Goal: Task Accomplishment & Management: Use online tool/utility

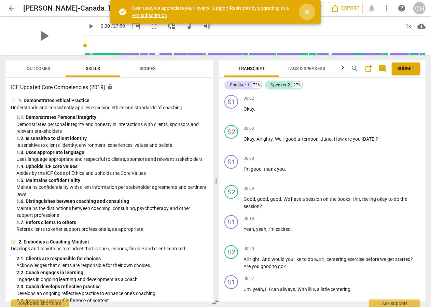
click at [308, 11] on span "close" at bounding box center [307, 12] width 8 height 8
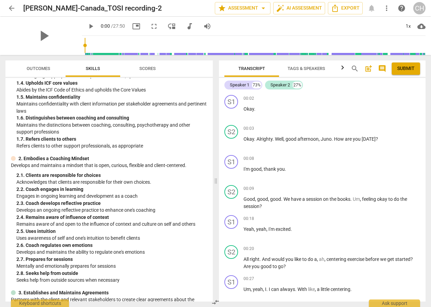
scroll to position [66, 0]
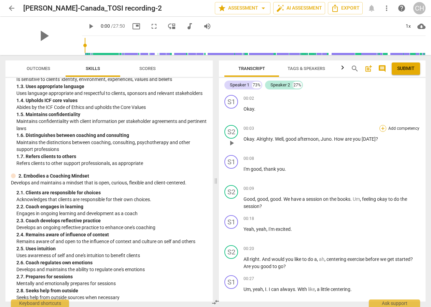
click at [380, 128] on div "+" at bounding box center [382, 128] width 7 height 7
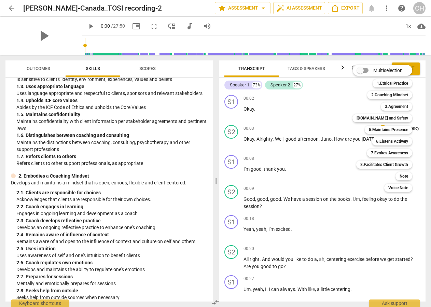
click at [82, 26] on div at bounding box center [215, 153] width 431 height 307
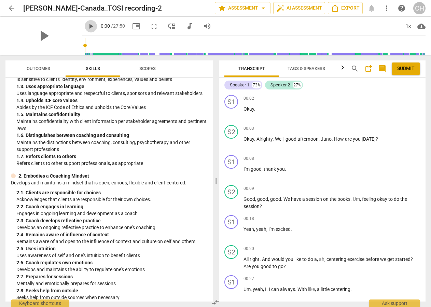
click at [87, 27] on span "play_arrow" at bounding box center [91, 26] width 8 height 8
click at [87, 27] on span "pause" at bounding box center [91, 26] width 8 height 8
click at [87, 27] on span "play_arrow" at bounding box center [91, 26] width 8 height 8
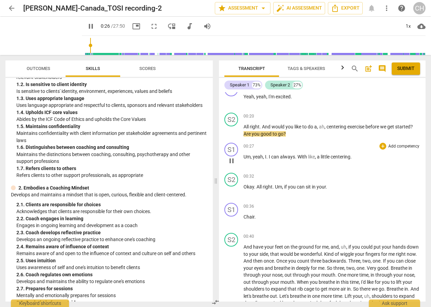
scroll to position [133, 0]
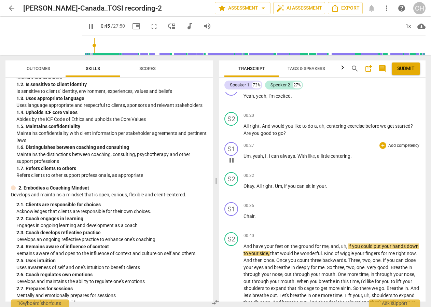
click at [279, 165] on div "00:27 + Add competency keyboard_arrow_right Um , yeah , I . I can always . With…" at bounding box center [331, 154] width 176 height 25
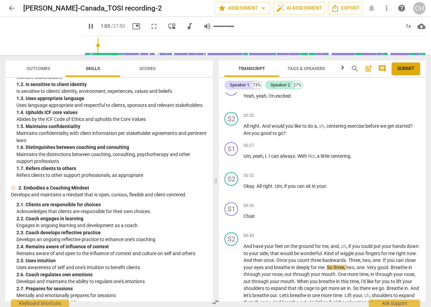
type input "64"
type input "0.9"
type input "64"
type input "0.88"
type input "64"
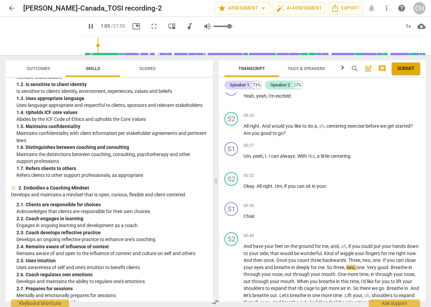
type input "0.85"
type input "64"
type input "0.83"
type input "64"
type input "0.81"
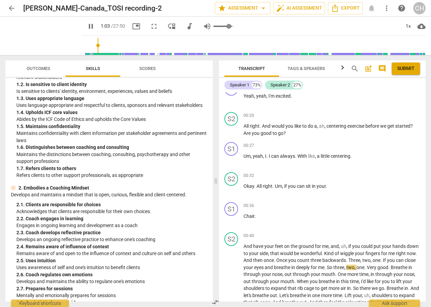
type input "64"
type input "0.79"
type input "64"
type input "0.77"
type input "64"
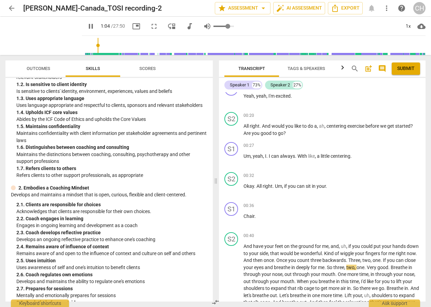
type input "0.75"
type input "64"
type input "0.72"
type input "64"
type input "0.7"
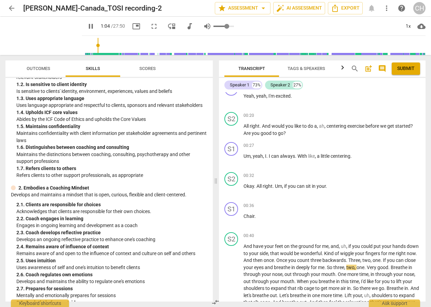
type input "64"
type input "0.68"
type input "64"
type input "0.66"
type input "64"
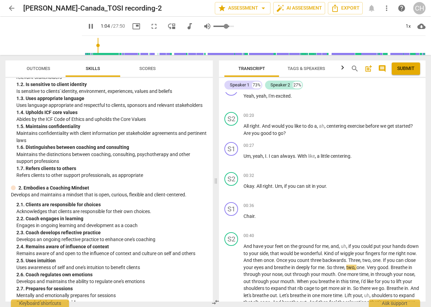
type input "0.64"
type input "64"
type input "0.62"
type input "64"
type input "0.59"
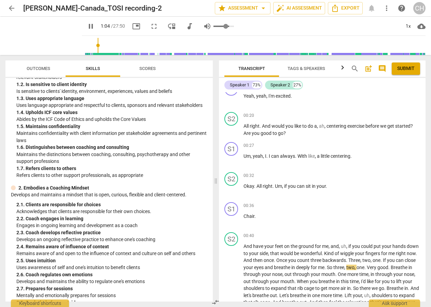
type input "64"
type input "0.57"
type input "64"
type input "0.55"
type input "64"
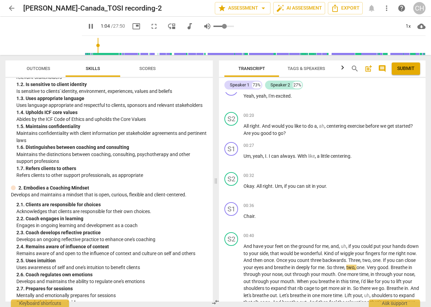
type input "0.53"
type input "64"
type input "0.48"
type input "64"
type input "0.44"
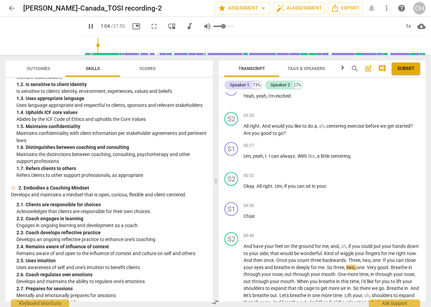
type input "64"
type input "0.42"
type input "64"
type input "0.4"
type input "65"
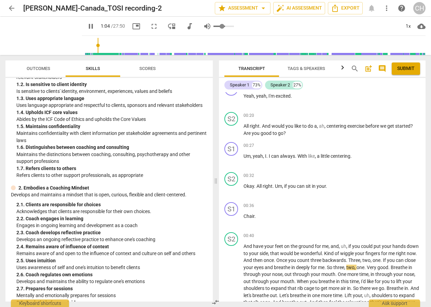
type input "0.38"
type input "65"
type input "0.35"
type input "65"
drag, startPoint x: 223, startPoint y: 27, endPoint x: 214, endPoint y: 28, distance: 8.6
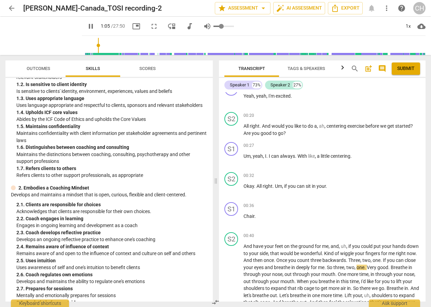
type input "0.35"
click at [214, 27] on input "range" at bounding box center [223, 26] width 20 height 1
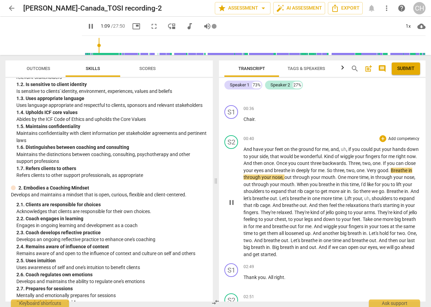
scroll to position [242, 0]
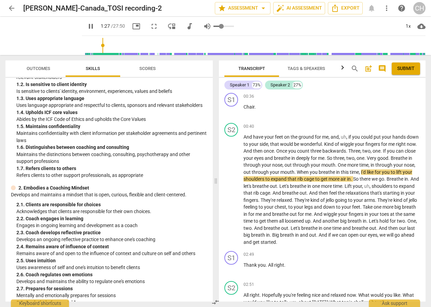
type input "88"
type input "0.33"
type input "88"
type input "0.31"
type input "88"
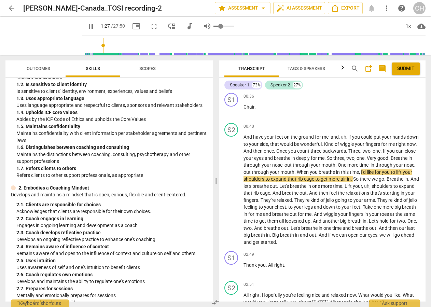
type input "0.29"
type input "88"
type input "0.27"
type input "88"
type input "0.25"
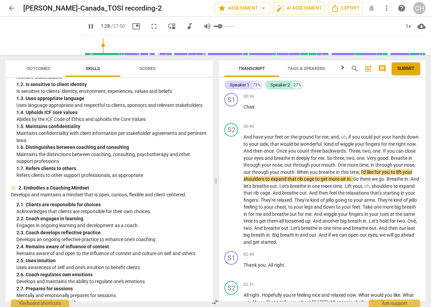
type input "88"
type input "0.22"
type input "88"
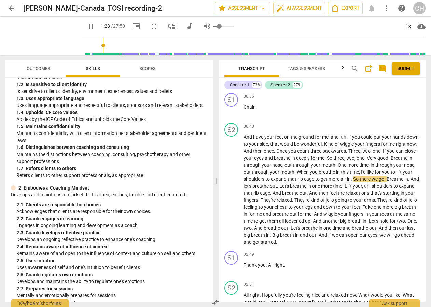
type input "0.2"
type input "89"
type input "0.18"
type input "89"
type input "0.16"
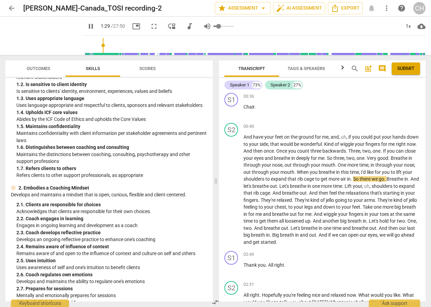
type input "89"
type input "0.14"
type input "90"
type input "0.14"
click at [213, 27] on input "range" at bounding box center [223, 26] width 20 height 1
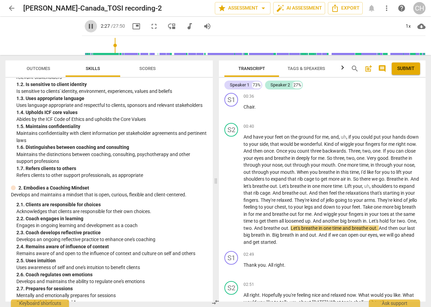
click at [87, 27] on span "pause" at bounding box center [91, 26] width 8 height 8
click at [87, 26] on span "play_arrow" at bounding box center [91, 26] width 8 height 8
type input "155"
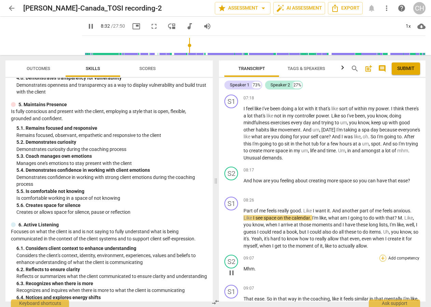
scroll to position [0, 0]
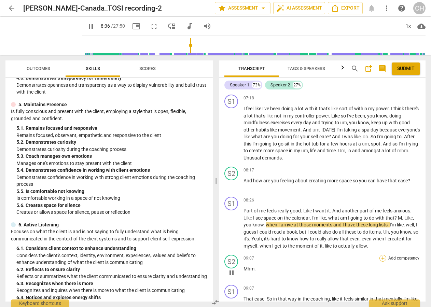
click at [382, 256] on div "+" at bounding box center [382, 258] width 7 height 7
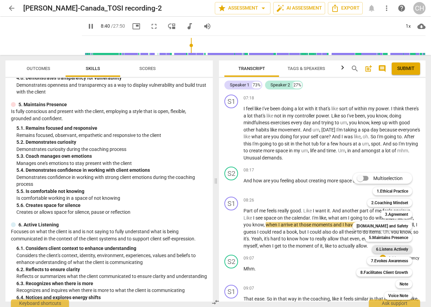
click at [391, 249] on b "6.Listens Actively" at bounding box center [392, 249] width 32 height 8
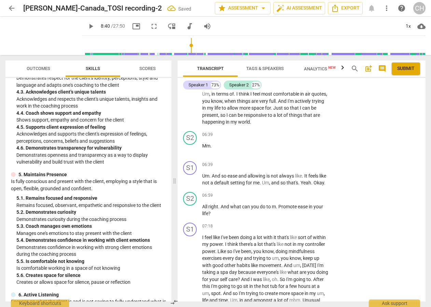
scroll to position [1237, 0]
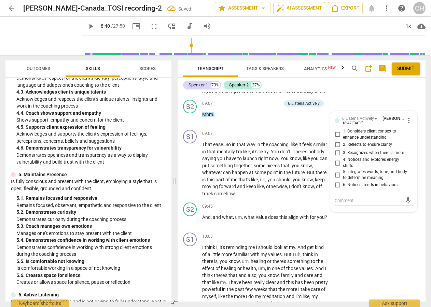
click at [87, 26] on span "play_arrow" at bounding box center [91, 26] width 8 height 8
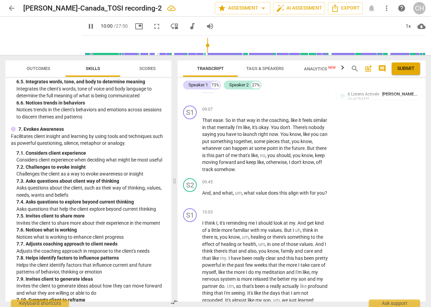
scroll to position [1009, 0]
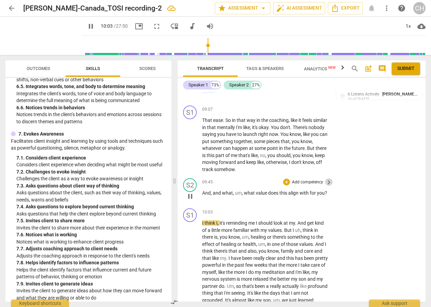
click at [328, 179] on span "keyboard_arrow_right" at bounding box center [329, 182] width 8 height 8
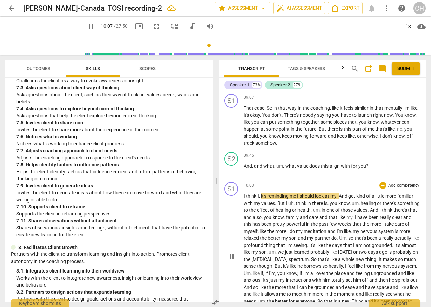
scroll to position [1107, 0]
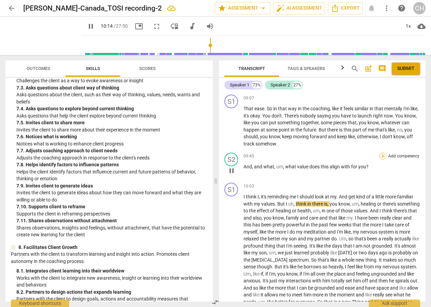
click at [380, 153] on div "+" at bounding box center [382, 156] width 7 height 7
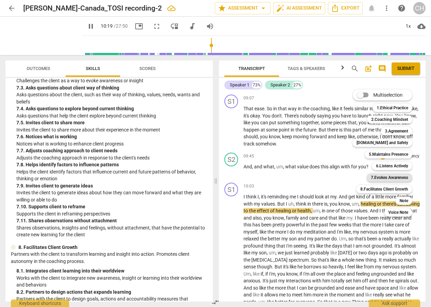
click at [380, 177] on b "7.Evokes Awareness" at bounding box center [389, 177] width 37 height 8
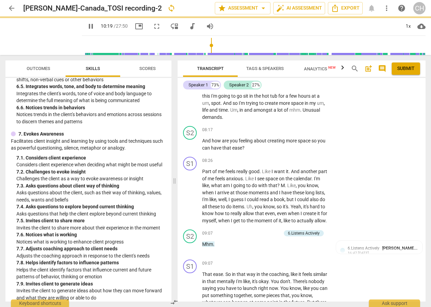
type input "620"
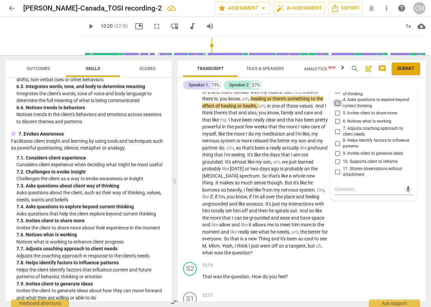
click at [336, 99] on input "4. Asks questions to explore beyond current thinking" at bounding box center [337, 103] width 11 height 8
checkbox input "true"
click at [361, 219] on div "S1 play_arrow pause 10:03 + Add competency keyboard_arrow_right I think I , it'…" at bounding box center [301, 163] width 248 height 192
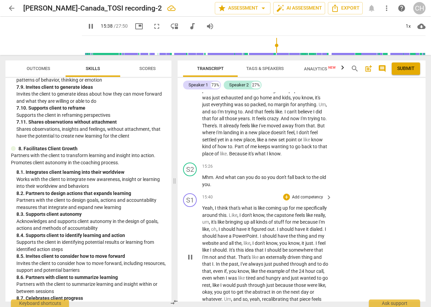
scroll to position [1889, 0]
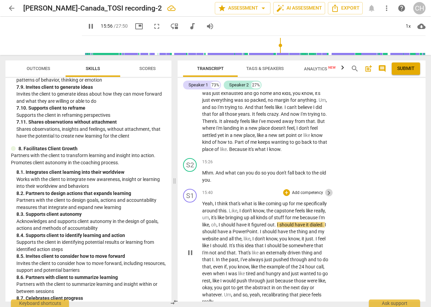
click at [327, 189] on span "keyboard_arrow_right" at bounding box center [329, 193] width 8 height 8
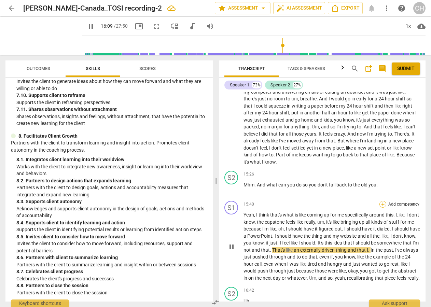
scroll to position [1581, 0]
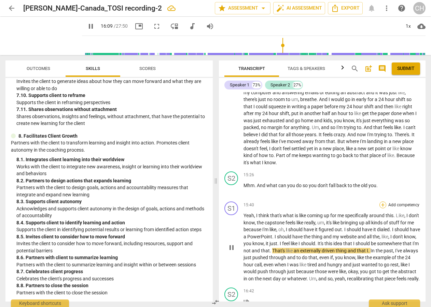
click at [381, 201] on div "+" at bounding box center [382, 204] width 7 height 7
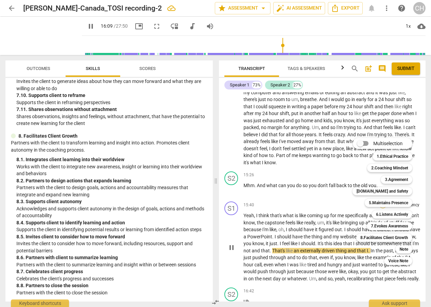
scroll to position [1582, 0]
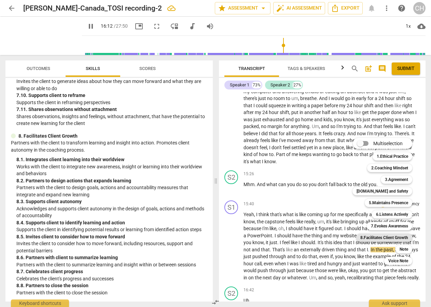
click at [372, 237] on b "8.Facilitates Client Growth" at bounding box center [384, 237] width 48 height 8
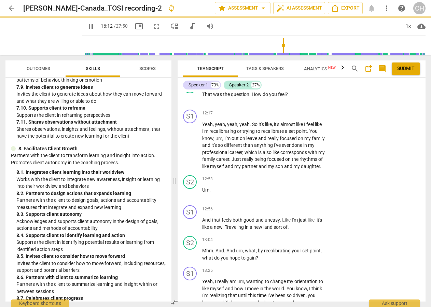
type input "973"
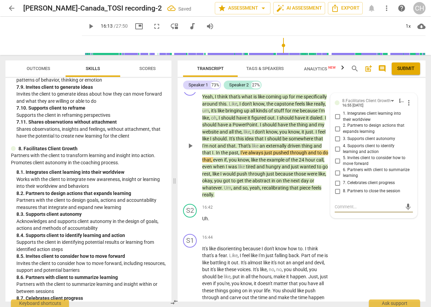
scroll to position [1995, 0]
click at [337, 113] on input "1. Integrates client learning into their worldview" at bounding box center [337, 117] width 11 height 8
checkbox input "true"
click at [337, 157] on input "5. Invites client to consider how to move forward" at bounding box center [337, 161] width 11 height 8
checkbox input "true"
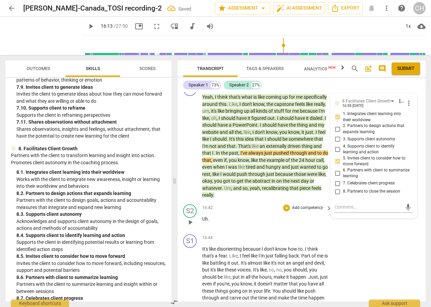
click at [370, 216] on div "S2 play_arrow pause 16:42 + Add competency keyboard_arrow_right Uh ." at bounding box center [301, 216] width 248 height 30
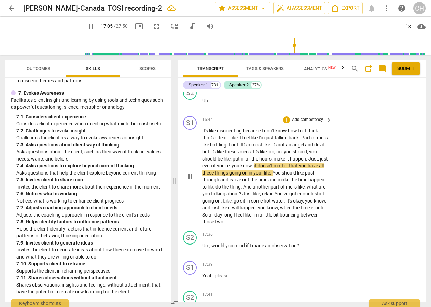
scroll to position [2106, 0]
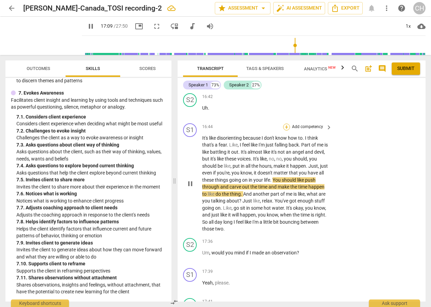
click at [286, 124] on div "+" at bounding box center [286, 127] width 7 height 7
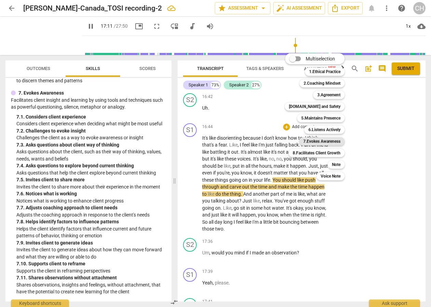
click at [326, 140] on b "7.Evokes Awareness" at bounding box center [321, 141] width 37 height 8
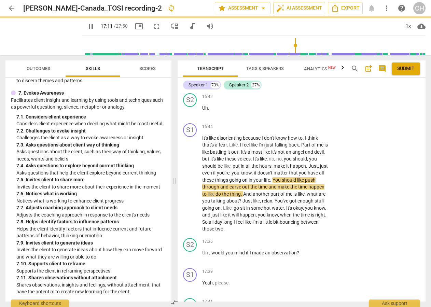
type input "1032"
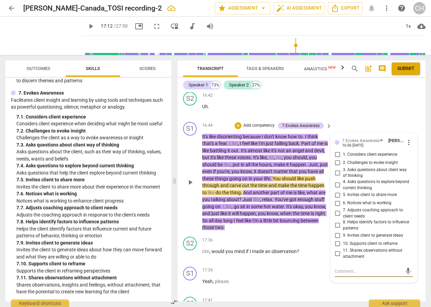
scroll to position [2107, 0]
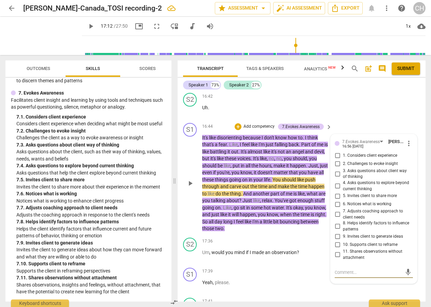
click at [337, 160] on input "2. Challenges to evoke insight" at bounding box center [337, 164] width 11 height 8
checkbox input "true"
click at [337, 170] on input "3. Asks questions about client way of thinking" at bounding box center [337, 174] width 11 height 8
checkbox input "true"
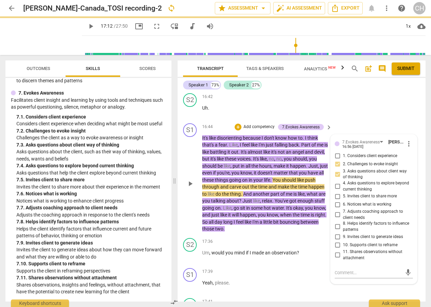
scroll to position [2104, 0]
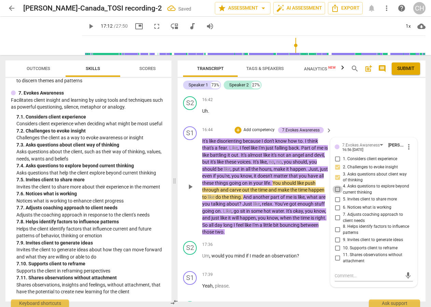
click at [336, 185] on input "4. Asks questions to explore beyond current thinking" at bounding box center [337, 189] width 11 height 8
checkbox input "true"
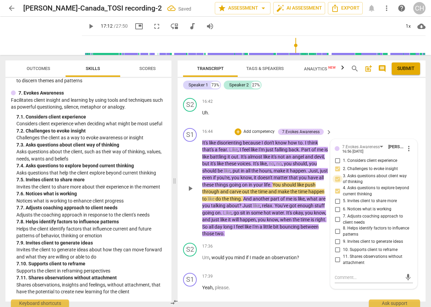
click at [336, 175] on input "3. Asks questions about client way of thinking" at bounding box center [337, 179] width 11 height 8
checkbox input "true"
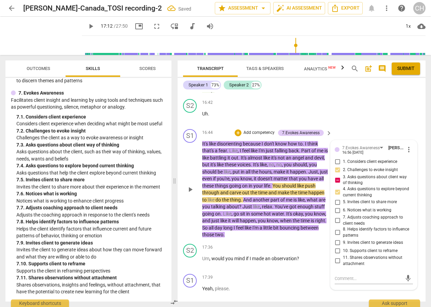
scroll to position [2101, 0]
click at [336, 238] on input "9. Invites client to generate ideas" at bounding box center [337, 242] width 11 height 8
checkbox input "true"
click at [387, 108] on div "S2 play_arrow pause 16:42 + Add competency keyboard_arrow_right Uh ." at bounding box center [301, 111] width 248 height 30
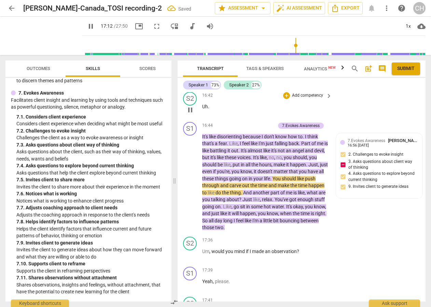
scroll to position [2107, 0]
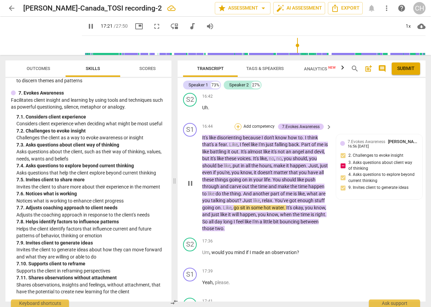
click at [236, 123] on div "+" at bounding box center [237, 126] width 7 height 7
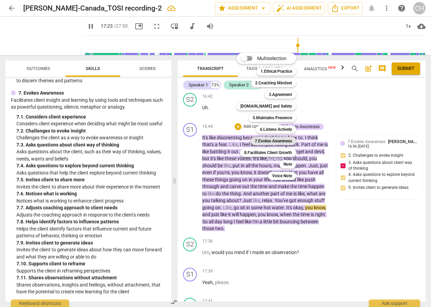
click at [268, 140] on b "7.Evokes Awareness" at bounding box center [273, 141] width 37 height 8
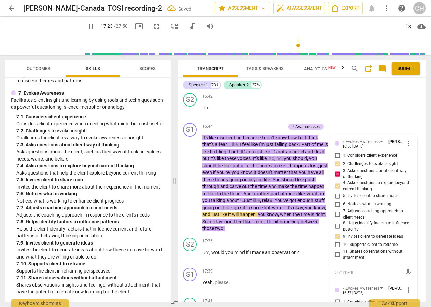
type input "1044"
click at [338, 170] on input "3. Asks questions about client way of thinking" at bounding box center [337, 174] width 11 height 8
checkbox input "false"
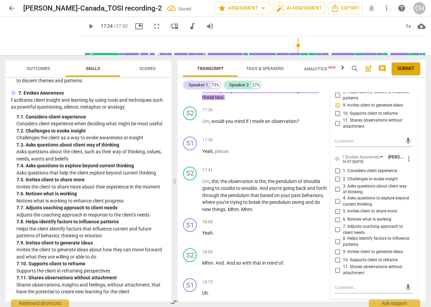
scroll to position [2056, 0]
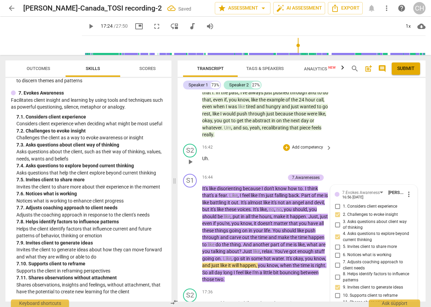
click at [381, 150] on div "S2 play_arrow pause 16:42 + Add competency keyboard_arrow_right Uh ." at bounding box center [301, 156] width 248 height 30
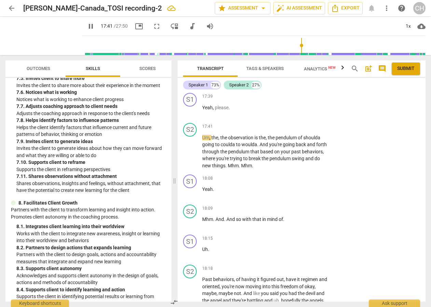
scroll to position [0, 0]
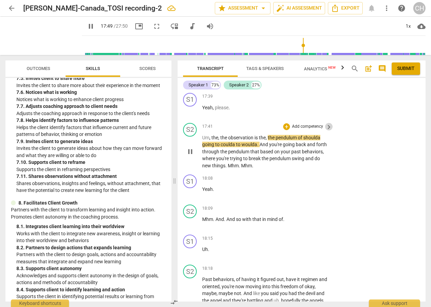
click at [327, 123] on span "keyboard_arrow_right" at bounding box center [329, 127] width 8 height 8
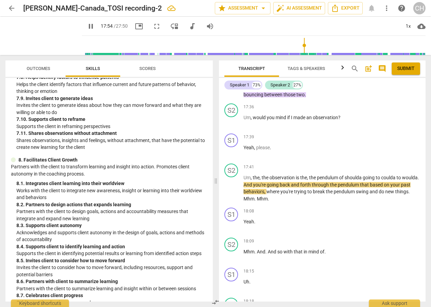
scroll to position [1898, 0]
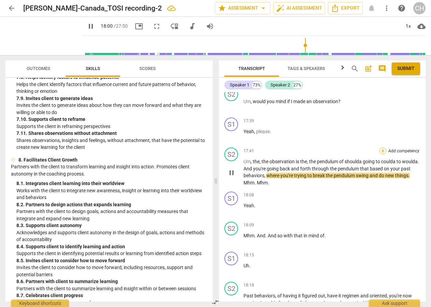
click at [382, 151] on div "+" at bounding box center [382, 150] width 7 height 7
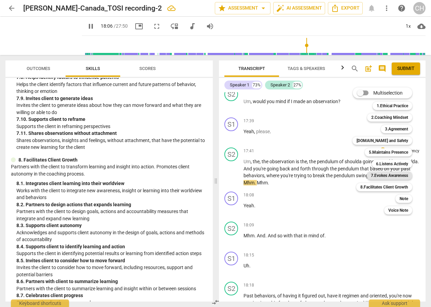
click at [383, 176] on b "7.Evokes Awareness" at bounding box center [389, 175] width 37 height 8
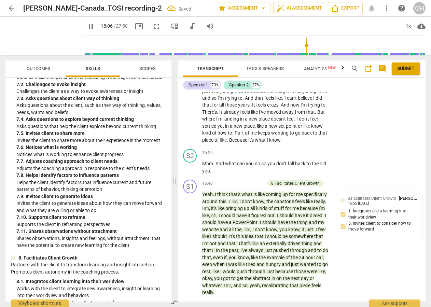
type input "1087"
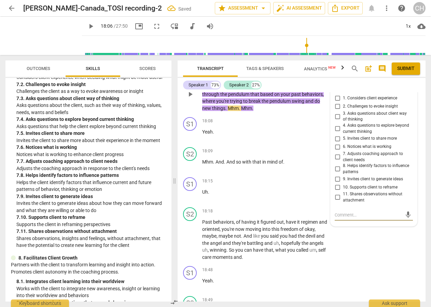
click at [336, 193] on input "11. Shares observations without attachment" at bounding box center [337, 197] width 11 height 8
checkbox input "true"
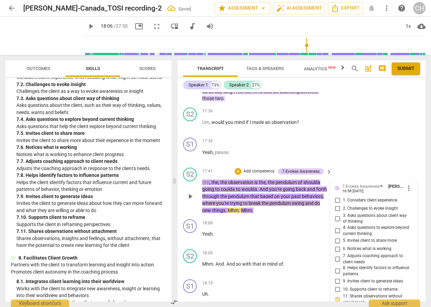
scroll to position [2236, 0]
click at [360, 151] on div "S1 play_arrow pause 17:39 + Add competency keyboard_arrow_right Yeah , please ." at bounding box center [301, 150] width 248 height 30
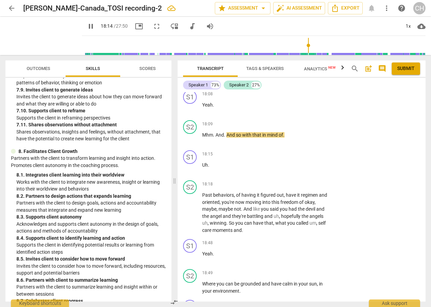
scroll to position [2370, 0]
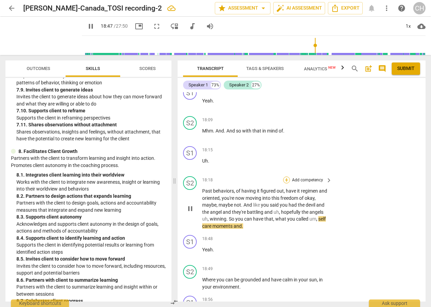
click at [287, 176] on div "+" at bounding box center [286, 179] width 7 height 7
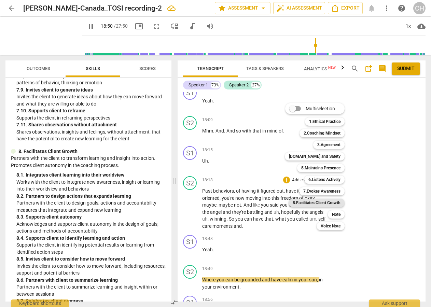
click at [328, 202] on b "8.Facilitates Client Growth" at bounding box center [316, 203] width 48 height 8
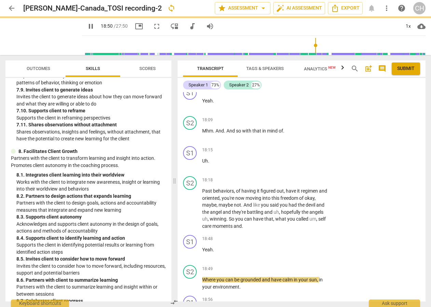
type input "1131"
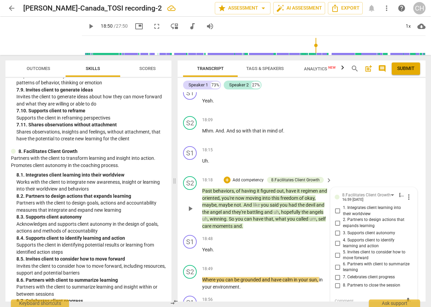
click at [338, 229] on input "3. Supports client autonomy" at bounding box center [337, 233] width 11 height 8
checkbox input "true"
click at [359, 173] on div "S2 play_arrow pause 18:18 + Add competency 8.Facilitates Client Growth keyboard…" at bounding box center [301, 202] width 248 height 59
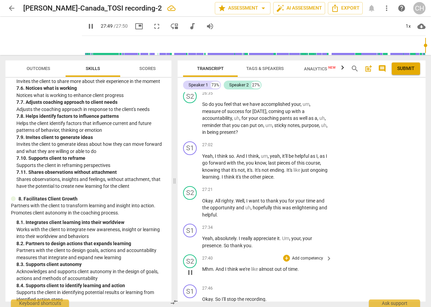
scroll to position [3471, 0]
type input "1670"
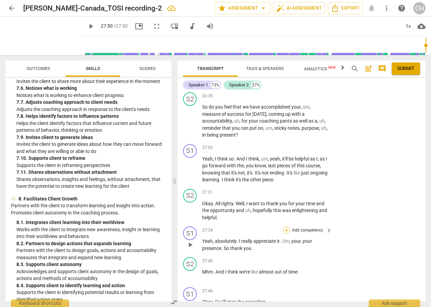
click at [285, 226] on div "+ Add competency keyboard_arrow_right" at bounding box center [307, 230] width 51 height 8
click at [327, 226] on span "keyboard_arrow_right" at bounding box center [329, 230] width 8 height 8
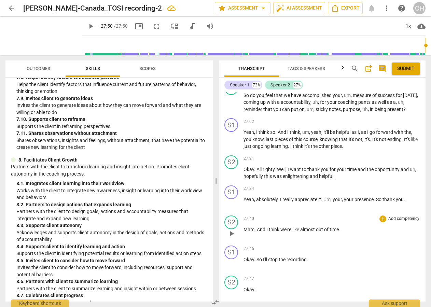
scroll to position [2959, 0]
click at [381, 186] on div "+" at bounding box center [382, 189] width 7 height 7
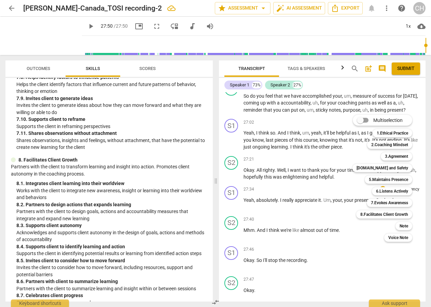
drag, startPoint x: 212, startPoint y: 266, endPoint x: 212, endPoint y: 248, distance: 17.8
click at [212, 248] on div at bounding box center [215, 153] width 431 height 307
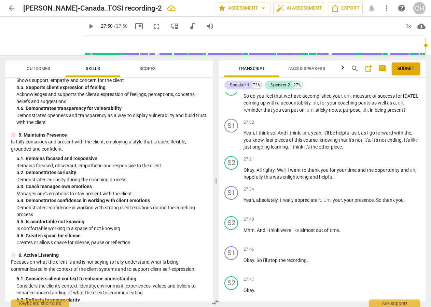
scroll to position [643, 0]
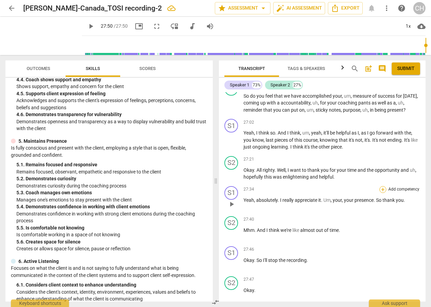
click at [381, 186] on div "+" at bounding box center [382, 189] width 7 height 7
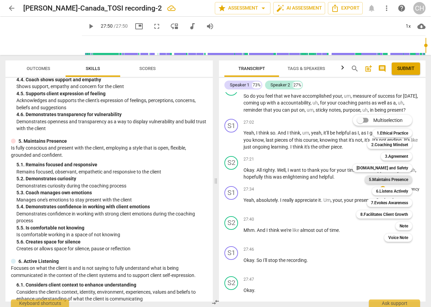
click at [380, 179] on b "5.Maintains Presence" at bounding box center [388, 179] width 39 height 8
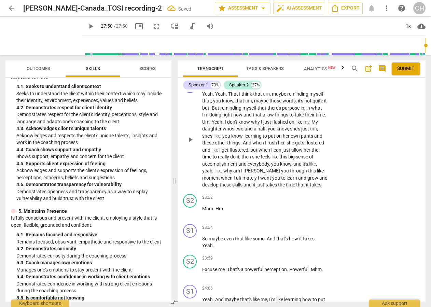
scroll to position [3521, 0]
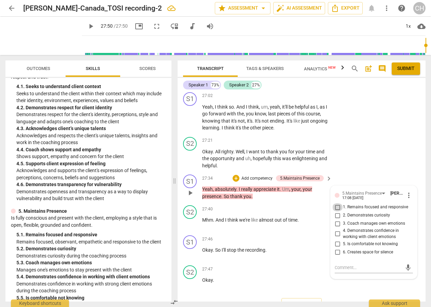
click at [336, 203] on input "1. Remains focused and responsive" at bounding box center [337, 207] width 11 height 8
checkbox input "true"
click at [336, 248] on input "6. Creates space for silence" at bounding box center [337, 252] width 11 height 8
click at [337, 248] on input "6. Creates space for silence" at bounding box center [337, 252] width 11 height 8
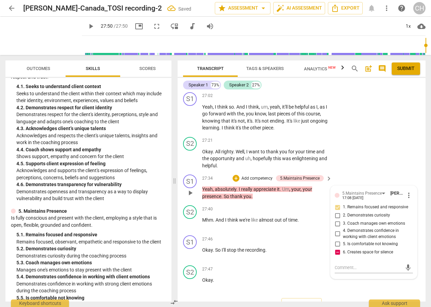
checkbox input "false"
click at [313, 244] on div "S1 play_arrow pause 27:46 + Add competency keyboard_arrow_right Okay . So I'll …" at bounding box center [301, 247] width 248 height 30
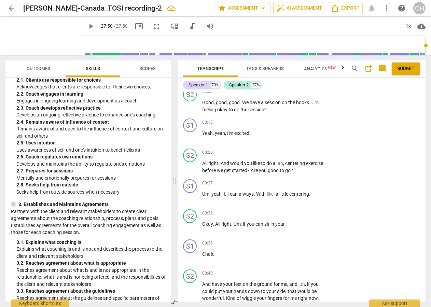
scroll to position [209, 0]
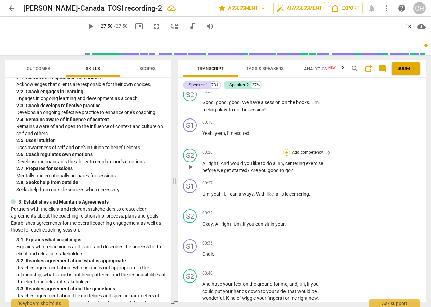
click at [286, 152] on div "+" at bounding box center [286, 152] width 7 height 7
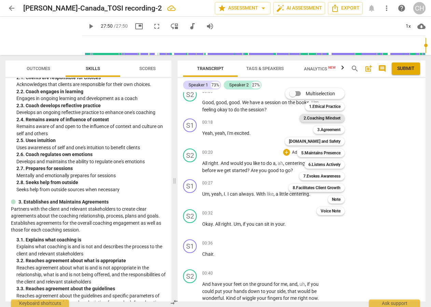
click at [329, 118] on b "2.Coaching Mindset" at bounding box center [321, 118] width 37 height 8
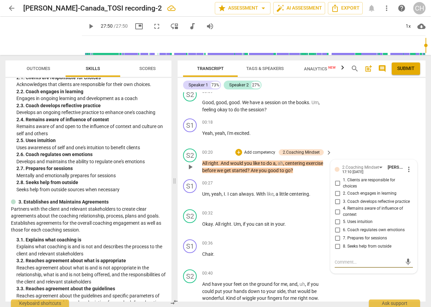
scroll to position [0, 0]
click at [337, 231] on input "6. Coach regulates own emotions" at bounding box center [337, 230] width 11 height 8
checkbox input "true"
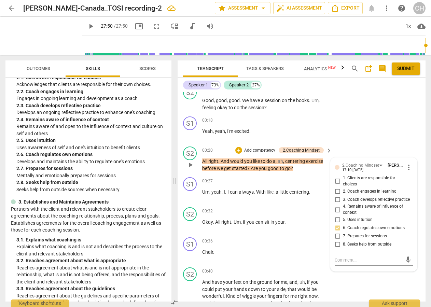
scroll to position [101, 0]
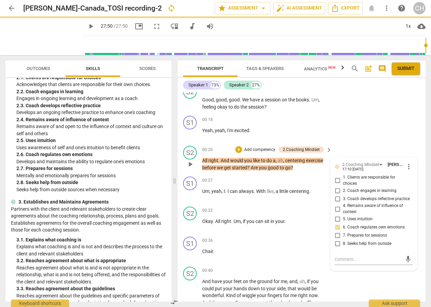
click at [337, 237] on input "7. Prepares for sessions" at bounding box center [337, 235] width 11 height 8
checkbox input "true"
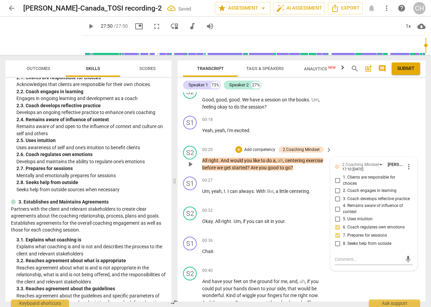
scroll to position [102, 0]
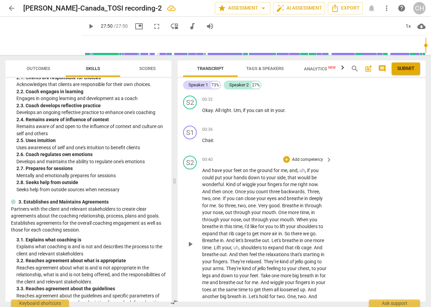
scroll to position [213, 0]
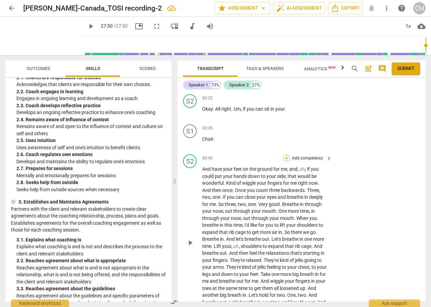
click at [286, 157] on div "+" at bounding box center [286, 158] width 7 height 7
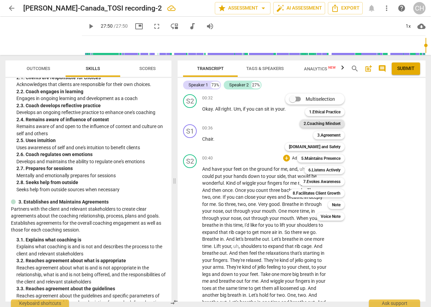
click at [321, 124] on b "2.Coaching Mindset" at bounding box center [321, 123] width 37 height 8
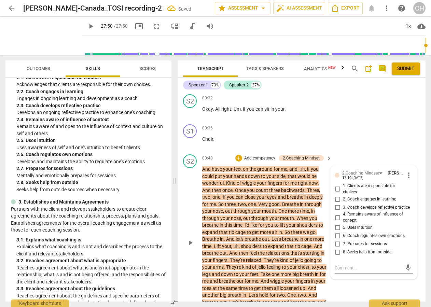
scroll to position [250, 0]
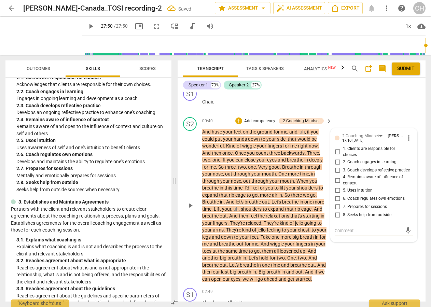
click at [337, 208] on input "7. Prepares for sessions" at bounding box center [337, 207] width 11 height 8
checkbox input "true"
click at [353, 119] on div "S2 play_arrow pause 00:40 + Add competency 2.Coaching Mindset keyboard_arrow_ri…" at bounding box center [301, 199] width 248 height 171
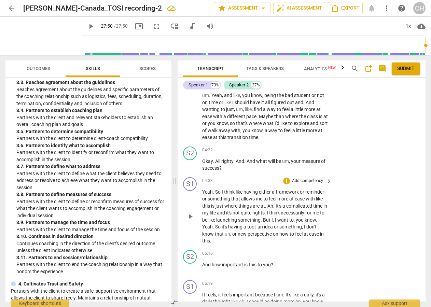
scroll to position [623, 0]
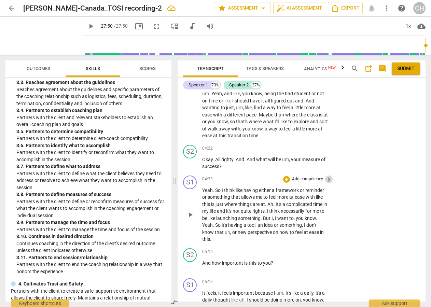
click at [327, 175] on span "keyboard_arrow_right" at bounding box center [329, 179] width 8 height 8
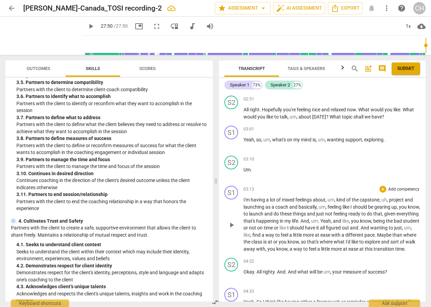
scroll to position [428, 0]
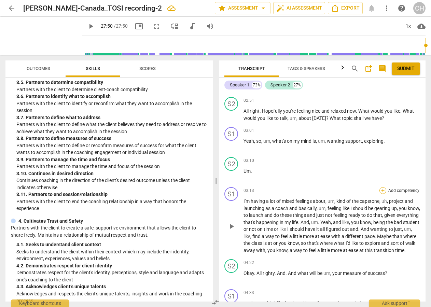
click at [381, 187] on div "+" at bounding box center [382, 190] width 7 height 7
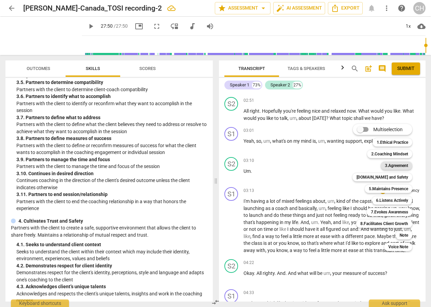
click at [391, 165] on b "3.Agreement" at bounding box center [396, 165] width 23 height 8
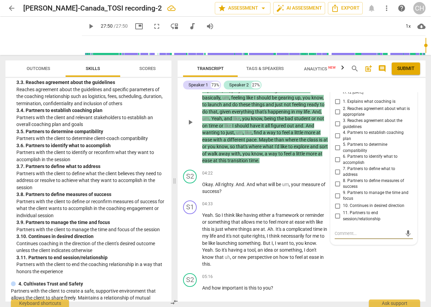
scroll to position [605, 0]
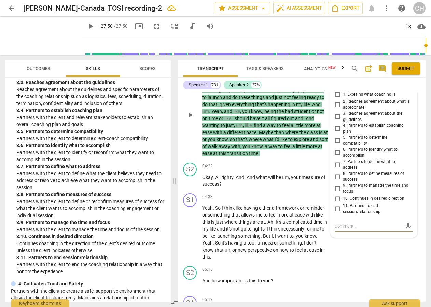
click at [336, 148] on input "6. Partners to identify what to accomplish" at bounding box center [337, 152] width 11 height 8
checkbox input "true"
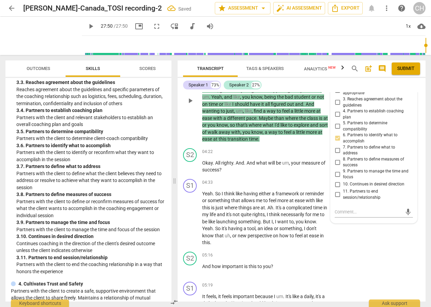
scroll to position [619, 0]
click at [354, 224] on div "S1 play_arrow pause 04:33 + Add competency keyboard_arrow_right Yeah . So I thi…" at bounding box center [301, 212] width 248 height 73
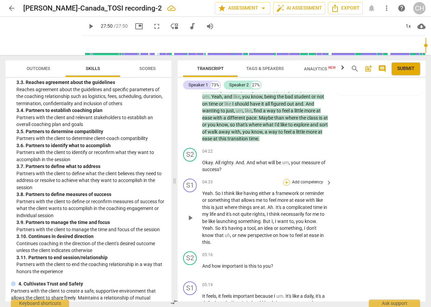
click at [286, 179] on div "+" at bounding box center [286, 182] width 7 height 7
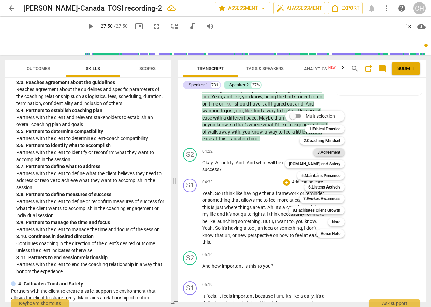
click at [325, 151] on b "3.Agreement" at bounding box center [328, 152] width 23 height 8
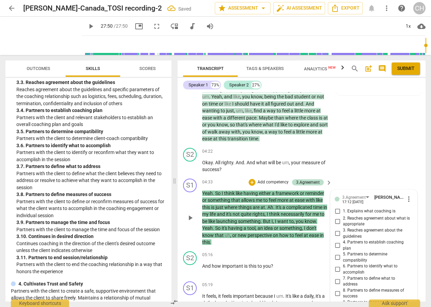
scroll to position [754, 0]
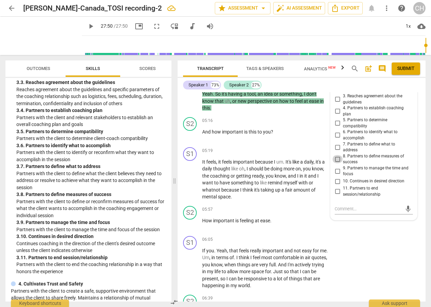
click at [337, 155] on input "8. Partners to define measures of success" at bounding box center [337, 159] width 11 height 8
checkbox input "true"
click at [336, 167] on input "9. Partners to manage the time and focus" at bounding box center [337, 171] width 11 height 8
checkbox input "true"
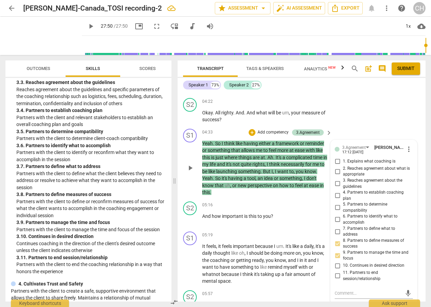
scroll to position [669, 0]
click at [361, 118] on div "S2 play_arrow pause 04:22 + Add competency keyboard_arrow_right Okay . All righ…" at bounding box center [301, 111] width 248 height 31
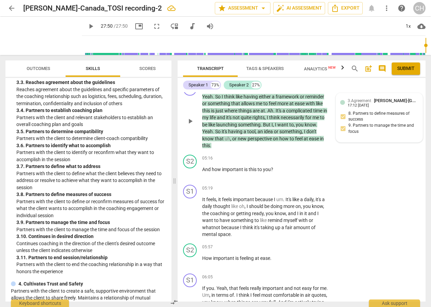
scroll to position [716, 0]
click at [327, 184] on span "keyboard_arrow_right" at bounding box center [329, 188] width 8 height 8
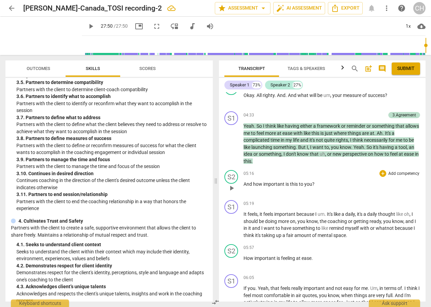
scroll to position [605, 0]
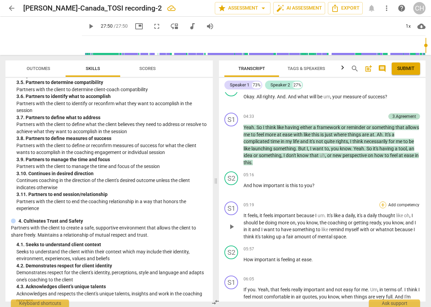
click at [380, 207] on div "+" at bounding box center [382, 204] width 7 height 7
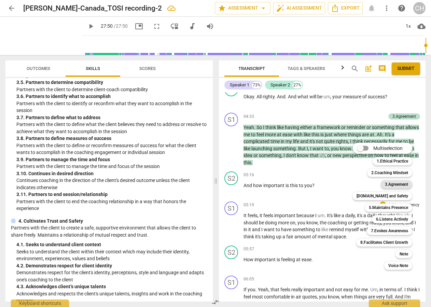
click at [397, 183] on b "3.Agreement" at bounding box center [396, 184] width 23 height 8
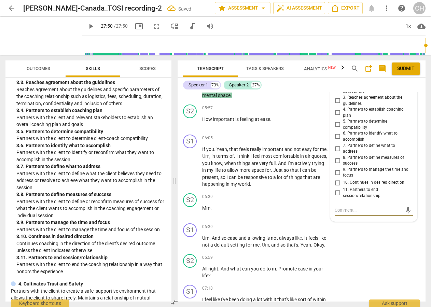
scroll to position [853, 0]
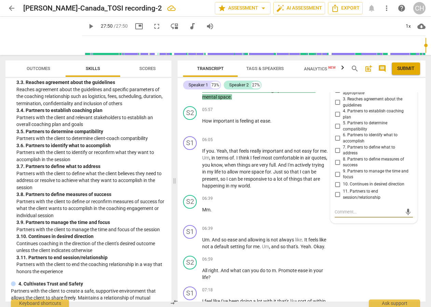
click at [338, 158] on input "8. Partners to define measures of success" at bounding box center [337, 162] width 11 height 8
checkbox input "true"
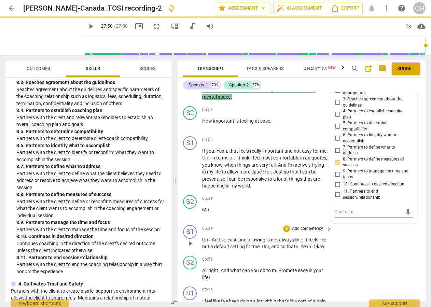
click at [384, 222] on div "S1 play_arrow pause 06:39 + Add competency keyboard_arrow_right Um . And so eas…" at bounding box center [301, 237] width 248 height 31
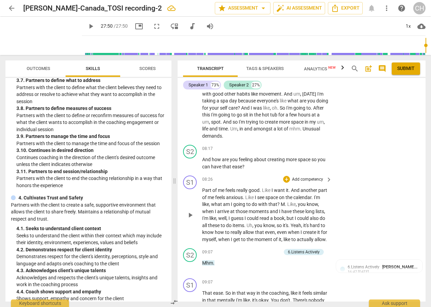
scroll to position [1086, 0]
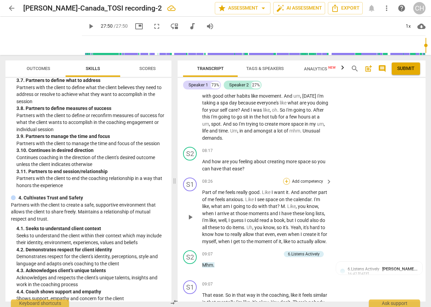
click at [286, 178] on div "+" at bounding box center [286, 181] width 7 height 7
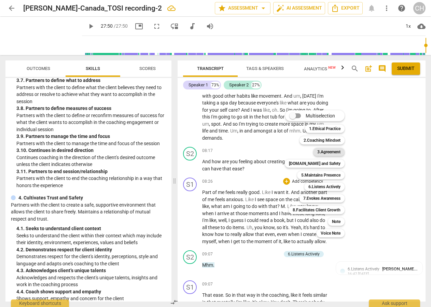
click at [333, 150] on b "3.Agreement" at bounding box center [328, 152] width 23 height 8
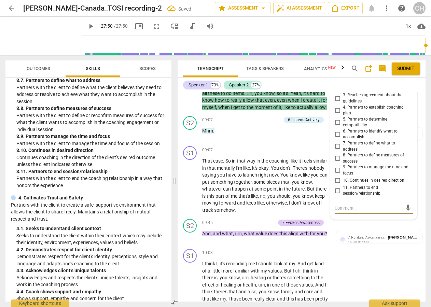
scroll to position [1221, 0]
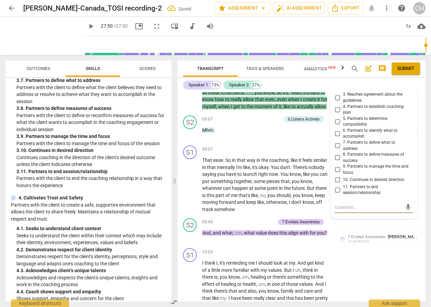
click at [337, 176] on input "10. Continues in desired direction" at bounding box center [337, 180] width 11 height 8
checkbox input "true"
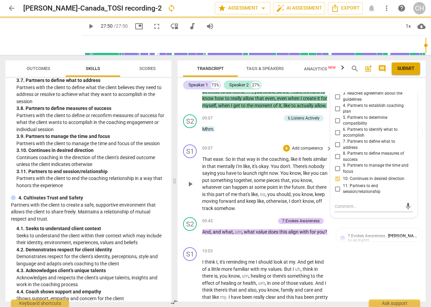
click at [353, 210] on div "S1 play_arrow pause 09:07 + Add competency keyboard_arrow_right That ease . So …" at bounding box center [301, 178] width 248 height 73
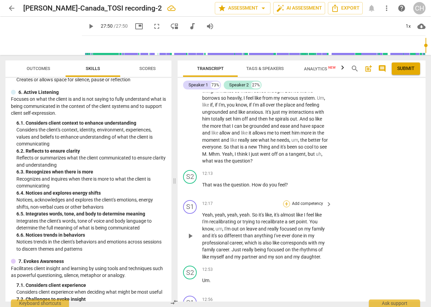
scroll to position [0, 0]
click at [286, 200] on div "+" at bounding box center [286, 203] width 7 height 7
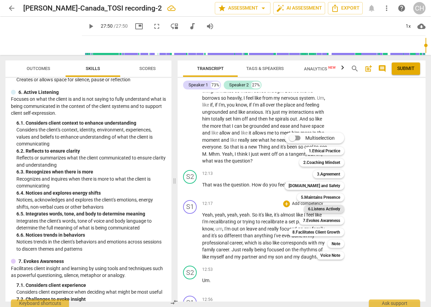
click at [319, 208] on b "6.Listens Actively" at bounding box center [324, 209] width 32 height 8
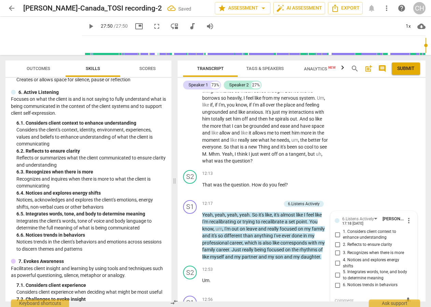
scroll to position [1490, 0]
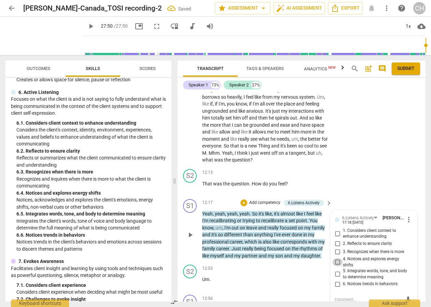
click at [336, 258] on input "4. Notices and explores energy shifts" at bounding box center [337, 262] width 11 height 8
checkbox input "true"
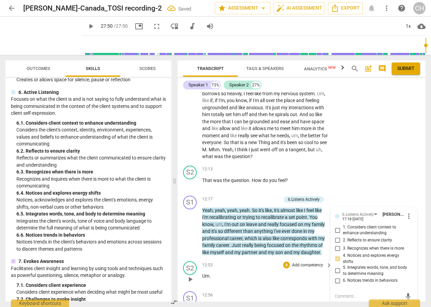
scroll to position [0, 0]
click at [338, 267] on input "5. Integrates words, tone, and body to determine meaning" at bounding box center [337, 271] width 11 height 8
checkbox input "true"
click at [337, 244] on input "3. Recognizes when there is more" at bounding box center [337, 248] width 11 height 8
checkbox input "true"
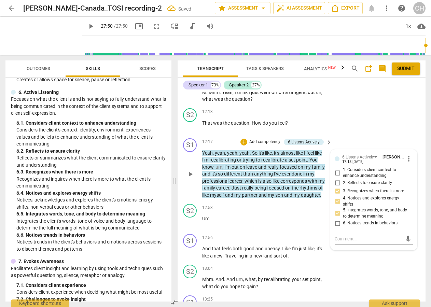
scroll to position [1554, 0]
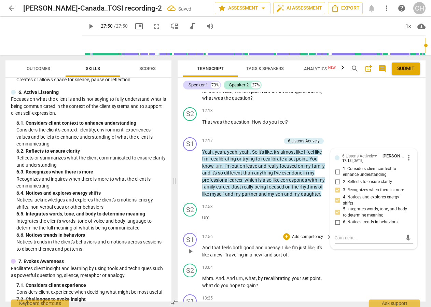
click at [390, 246] on div "S1 play_arrow pause 12:56 + Add competency keyboard_arrow_right And that feels …" at bounding box center [301, 245] width 248 height 31
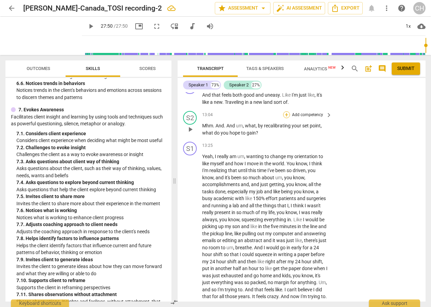
scroll to position [1709, 0]
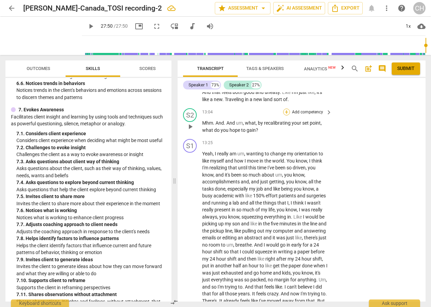
click at [286, 109] on div "+" at bounding box center [286, 112] width 7 height 7
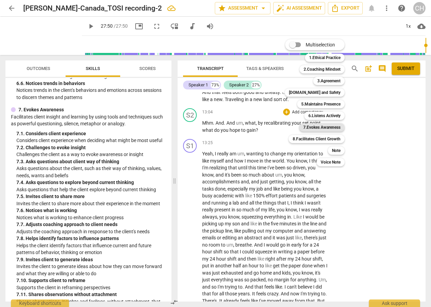
click at [319, 126] on b "7.Evokes Awareness" at bounding box center [321, 127] width 37 height 8
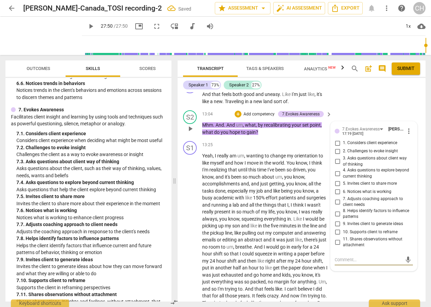
scroll to position [1708, 0]
click at [336, 147] on input "2. Challenges to evoke insight" at bounding box center [337, 151] width 11 height 8
checkbox input "true"
click at [336, 158] on input "3. Asks questions about client way of thinking" at bounding box center [337, 162] width 11 height 8
checkbox input "true"
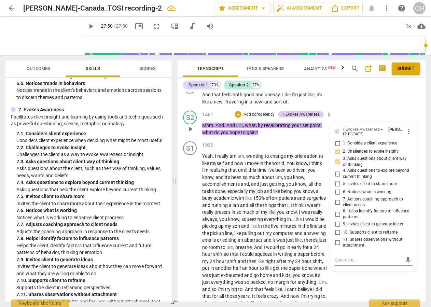
scroll to position [1708, 0]
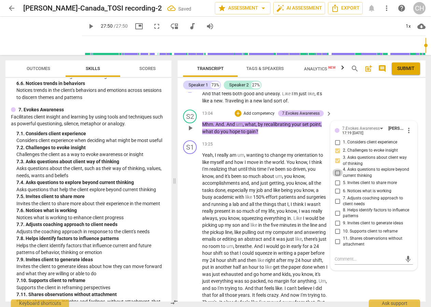
click at [337, 169] on input "4. Asks questions to explore beyond current thinking" at bounding box center [337, 173] width 11 height 8
checkbox input "true"
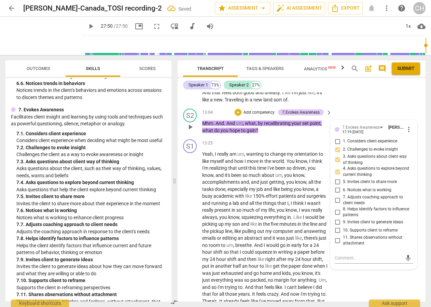
scroll to position [1709, 0]
click at [337, 178] on input "5. Invites client to share more" at bounding box center [337, 182] width 11 height 8
checkbox input "true"
click at [360, 262] on div "S1 play_arrow pause 13:25 + Add competency keyboard_arrow_right Yeah , I really…" at bounding box center [301, 236] width 248 height 199
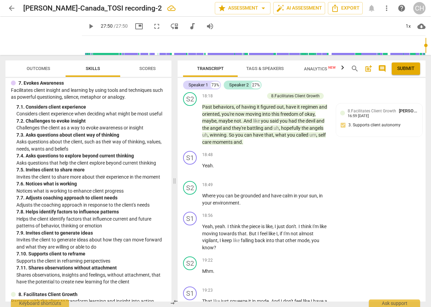
scroll to position [1060, 0]
click at [287, 212] on div "+" at bounding box center [286, 215] width 7 height 7
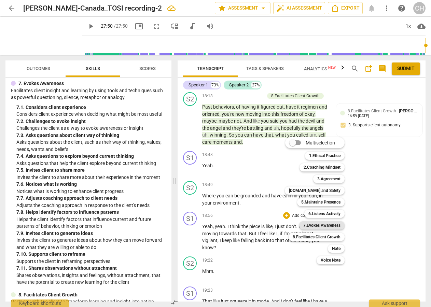
click at [318, 226] on b "7.Evokes Awareness" at bounding box center [321, 225] width 37 height 8
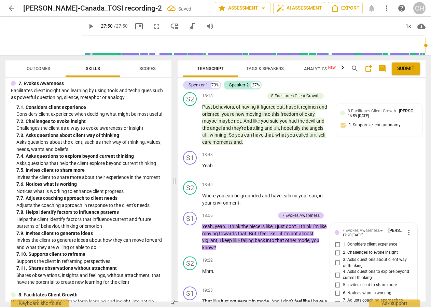
scroll to position [2601, 0]
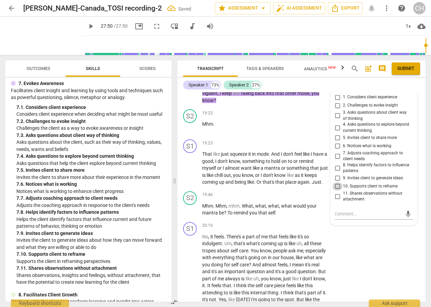
click at [337, 182] on input "10. Supports client to reframe" at bounding box center [337, 186] width 11 height 8
checkbox input "true"
click at [365, 219] on div "S1 play_arrow pause 20:10 + Add competency keyboard_arrow_right No , it feels .…" at bounding box center [301, 304] width 248 height 171
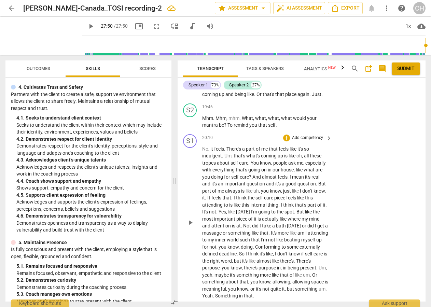
scroll to position [2688, 0]
click at [287, 104] on div "+" at bounding box center [286, 107] width 7 height 7
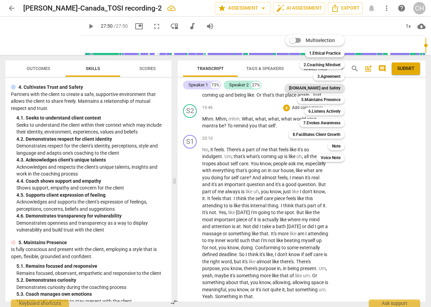
click at [329, 89] on b "[DOMAIN_NAME] and Safety" at bounding box center [315, 88] width 52 height 8
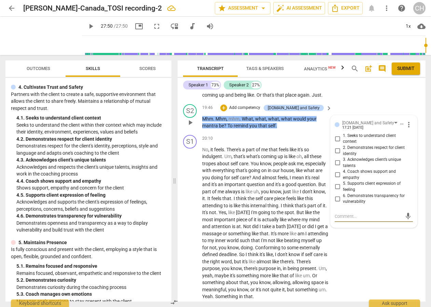
click at [336, 159] on input "3. Acknowledges client’s unique talents" at bounding box center [337, 163] width 11 height 8
checkbox input "true"
click at [337, 171] on input "4. Coach shows support and empathy" at bounding box center [337, 175] width 11 height 8
checkbox input "true"
click at [337, 183] on input "5. Supports client expression of feeling" at bounding box center [337, 187] width 11 height 8
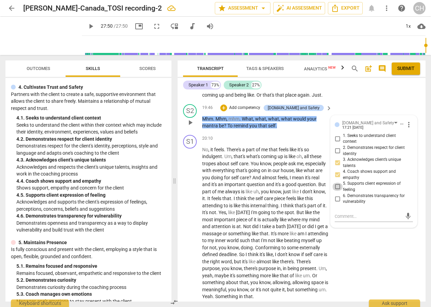
checkbox input "true"
click at [372, 216] on div "S1 play_arrow pause 20:10 + Add competency keyboard_arrow_right No , it feels .…" at bounding box center [301, 217] width 248 height 171
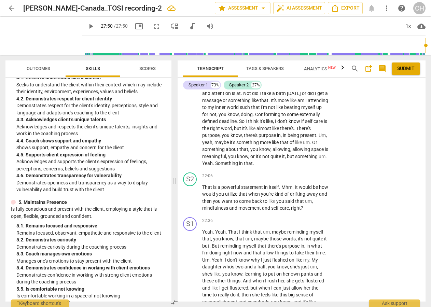
scroll to position [653, 0]
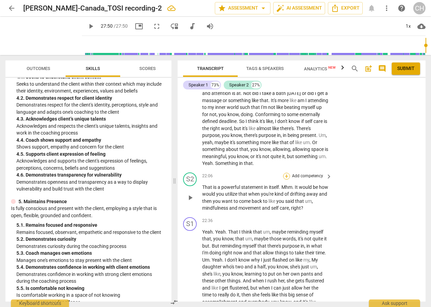
click at [285, 173] on div "+" at bounding box center [286, 176] width 7 height 7
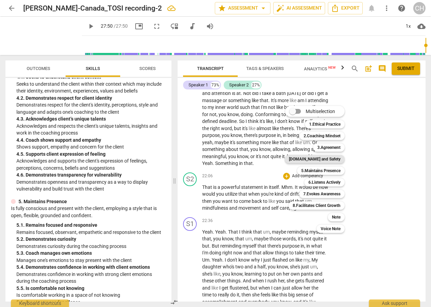
click at [329, 159] on b "[DOMAIN_NAME] and Safety" at bounding box center [315, 159] width 52 height 8
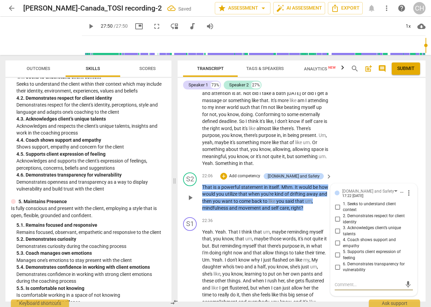
click at [337, 263] on input "6. Demonstrates transparency for vulnerability" at bounding box center [337, 267] width 11 height 8
checkbox input "true"
click at [349, 291] on div "S1 play_arrow pause 22:36 + Add competency keyboard_arrow_right Yeah . Yeah . T…" at bounding box center [301, 271] width 248 height 115
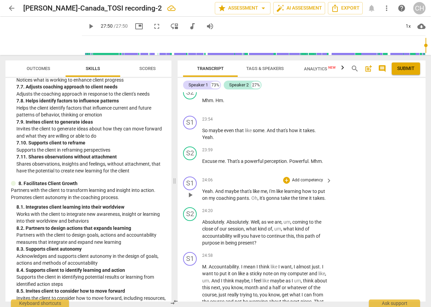
scroll to position [3064, 0]
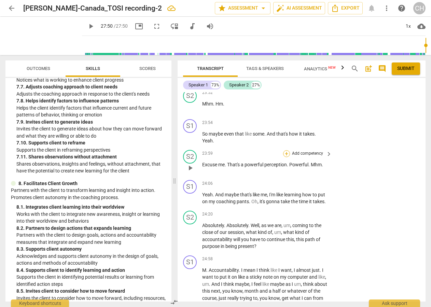
click at [285, 150] on div "+" at bounding box center [286, 153] width 7 height 7
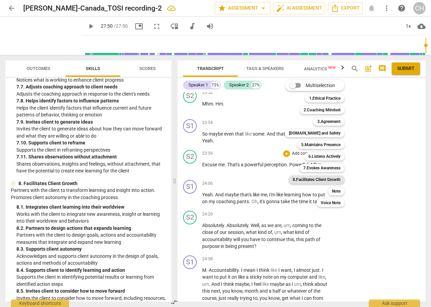
click at [331, 180] on b "8.Facilitates Client Growth" at bounding box center [316, 179] width 48 height 8
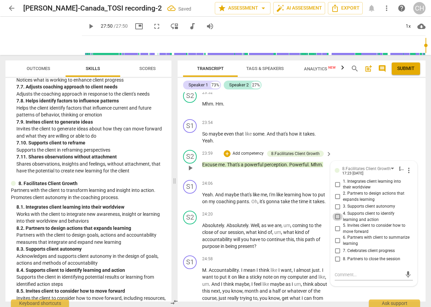
click at [337, 213] on input "4. Supports client to identify learning and action" at bounding box center [337, 217] width 11 height 8
checkbox input "true"
click at [360, 275] on div "S1 play_arrow pause 24:58 + Add competency keyboard_arrow_right M . Accountabil…" at bounding box center [301, 300] width 248 height 94
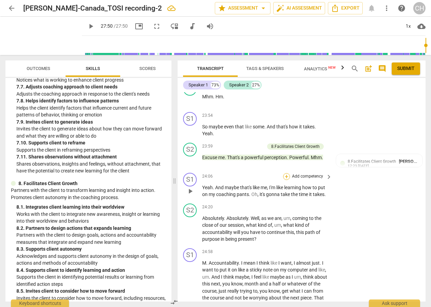
scroll to position [3071, 0]
click at [286, 172] on div "+" at bounding box center [286, 175] width 7 height 7
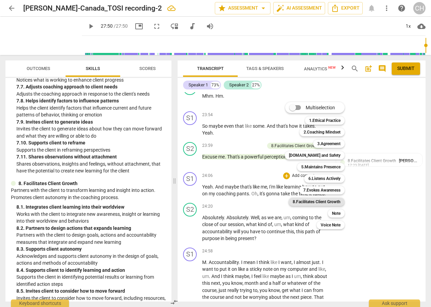
click at [323, 201] on b "8.Facilitates Client Growth" at bounding box center [316, 202] width 48 height 8
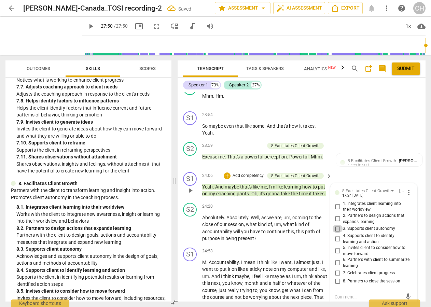
click at [338, 225] on input "3. Supports client autonomy" at bounding box center [337, 229] width 11 height 8
checkbox input "true"
click at [336, 235] on input "4. Supports client to identify learning and action" at bounding box center [337, 239] width 11 height 8
checkbox input "true"
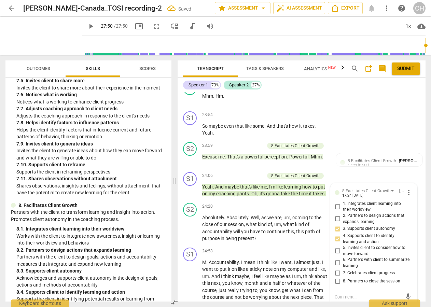
scroll to position [1150, 0]
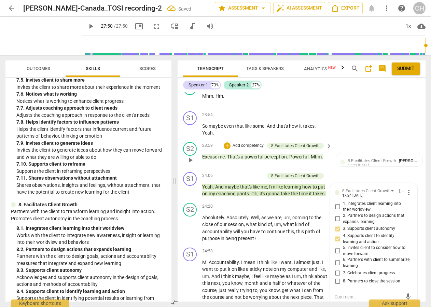
click at [396, 139] on div "S2 play_arrow pause 23:59 + Add competency 8.Facilitates Client Growth keyboard…" at bounding box center [301, 154] width 248 height 30
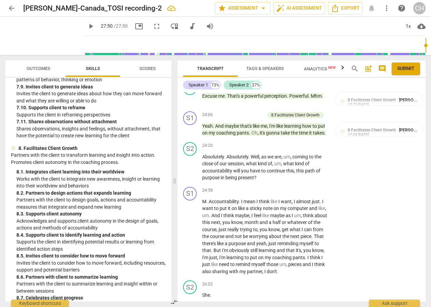
scroll to position [1206, 0]
type input "1670"
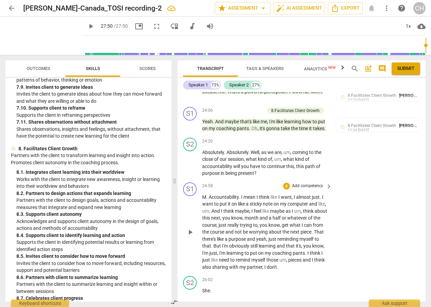
scroll to position [3139, 0]
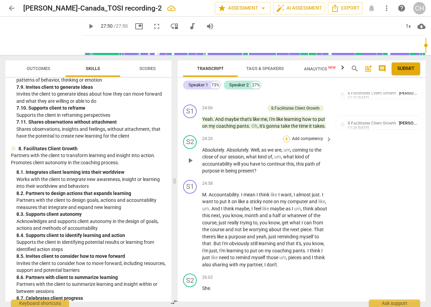
click at [287, 135] on div "+" at bounding box center [286, 138] width 7 height 7
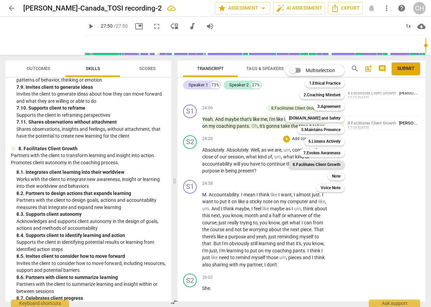
click at [317, 164] on b "8.Facilitates Client Growth" at bounding box center [316, 164] width 48 height 8
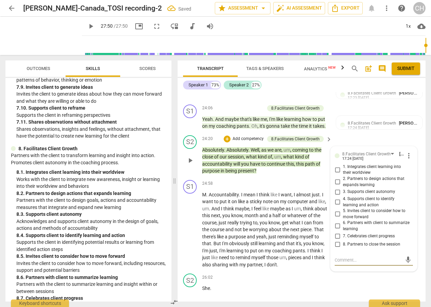
click at [336, 240] on input "8. Partners to close the session" at bounding box center [337, 244] width 11 height 8
checkbox input "true"
click at [338, 232] on input "7. Celebrates client progress" at bounding box center [337, 236] width 11 height 8
checkbox input "true"
click at [338, 222] on input "6. Partners with client to summarize learning" at bounding box center [337, 226] width 11 height 8
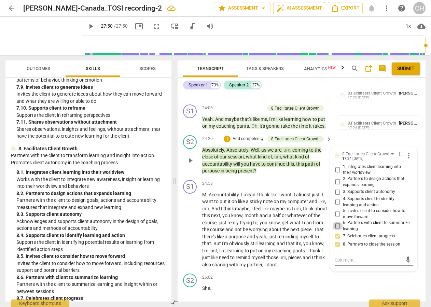
checkbox input "true"
click at [368, 271] on div "S2 play_arrow pause 26:02 + Add competency keyboard_arrow_right She ." at bounding box center [301, 286] width 248 height 30
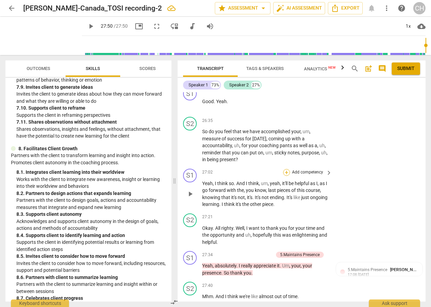
scroll to position [0, 0]
click at [285, 169] on div "+" at bounding box center [286, 172] width 7 height 7
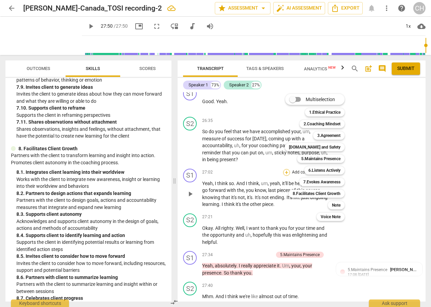
scroll to position [3444, 0]
click at [328, 194] on b "8.Facilitates Client Growth" at bounding box center [316, 193] width 48 height 8
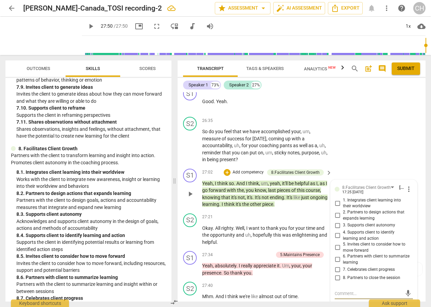
scroll to position [0, 0]
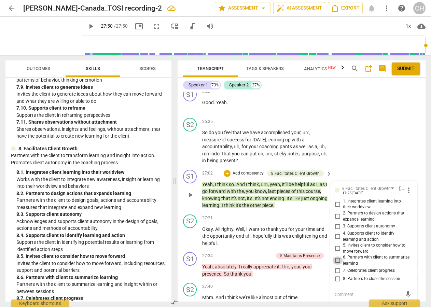
click at [336, 256] on input "6. Partners with client to summarize learning" at bounding box center [337, 260] width 11 height 8
checkbox input "true"
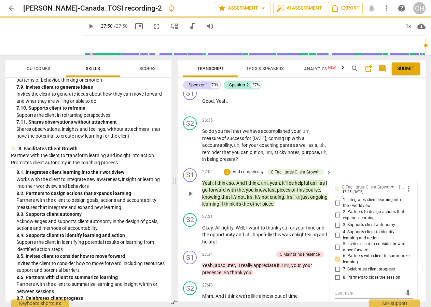
click at [341, 285] on div "8.Facilitates Client Growth [PERSON_NAME]-[GEOGRAPHIC_DATA] 17:25 [DATE] more_v…" at bounding box center [373, 242] width 86 height 125
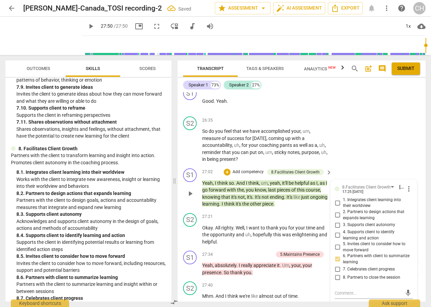
scroll to position [3444, 0]
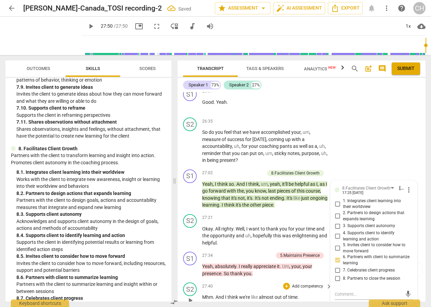
click at [340, 292] on div "S2 play_arrow pause 27:40 + Add competency keyboard_arrow_right Mhm . And I thi…" at bounding box center [301, 295] width 248 height 30
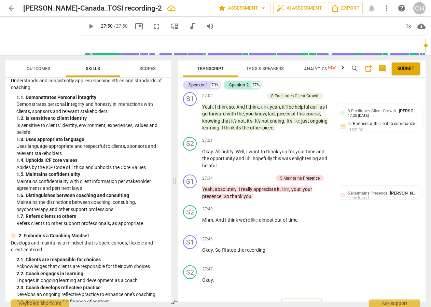
scroll to position [0, 0]
click at [284, 205] on div "+" at bounding box center [286, 208] width 7 height 7
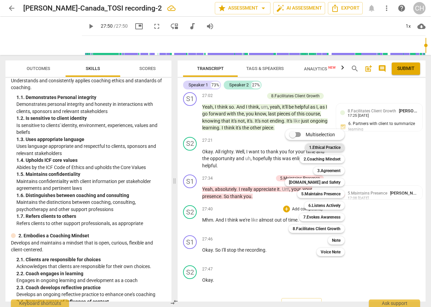
click at [328, 149] on b "1.Ethical Practice" at bounding box center [324, 147] width 31 height 8
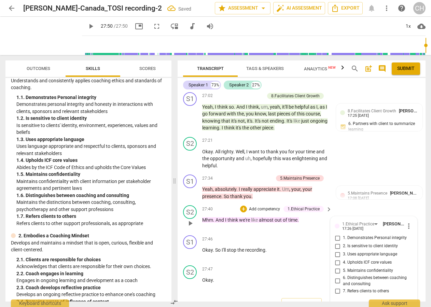
click at [335, 234] on input "1. Demonstrates Personal integrity" at bounding box center [337, 238] width 11 height 8
checkbox input "true"
click at [337, 242] on input "2. Is sensitive to client identity" at bounding box center [337, 246] width 11 height 8
checkbox input "true"
click at [337, 250] on input "3. Uses appropriate language" at bounding box center [337, 254] width 11 height 8
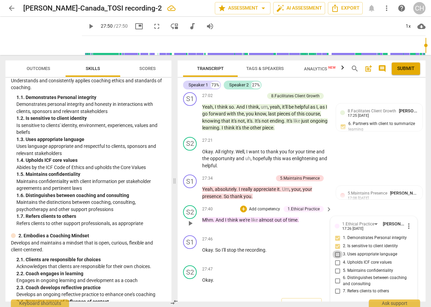
checkbox input "true"
click at [336, 258] on input "4. Upholds ICF core values" at bounding box center [337, 262] width 11 height 8
checkbox input "true"
click at [336, 267] on input "5. Maintains confidentiality" at bounding box center [337, 271] width 11 height 8
checkbox input "true"
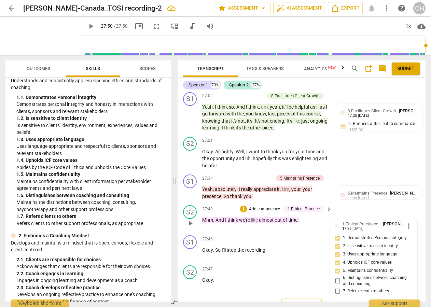
click at [383, 202] on div "S2 play_arrow pause 27:40 + Add competency 1.Ethical Practice keyboard_arrow_ri…" at bounding box center [301, 217] width 248 height 30
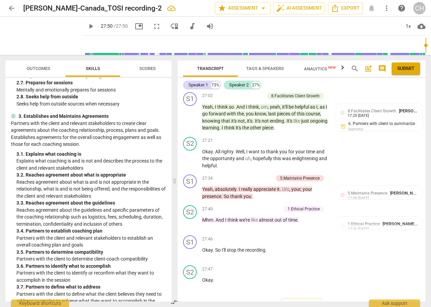
scroll to position [294, 0]
click at [403, 69] on span "Submit" at bounding box center [405, 68] width 17 height 7
